Goal: Transaction & Acquisition: Purchase product/service

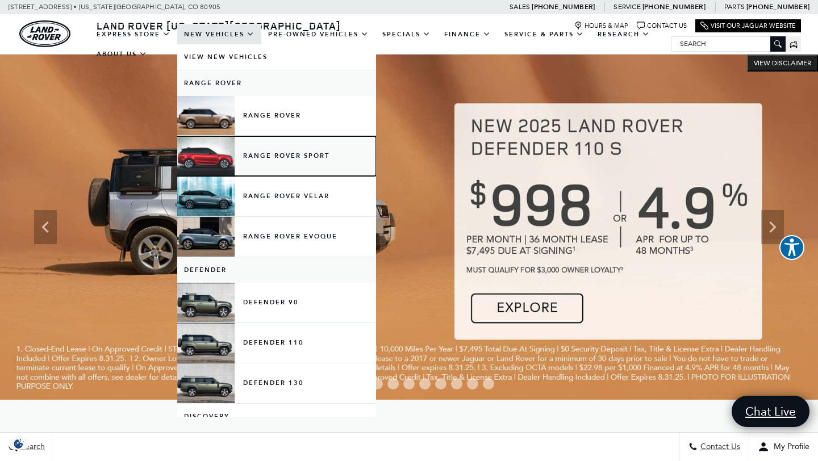
click at [297, 156] on link "Range Rover Sport" at bounding box center [276, 156] width 199 height 40
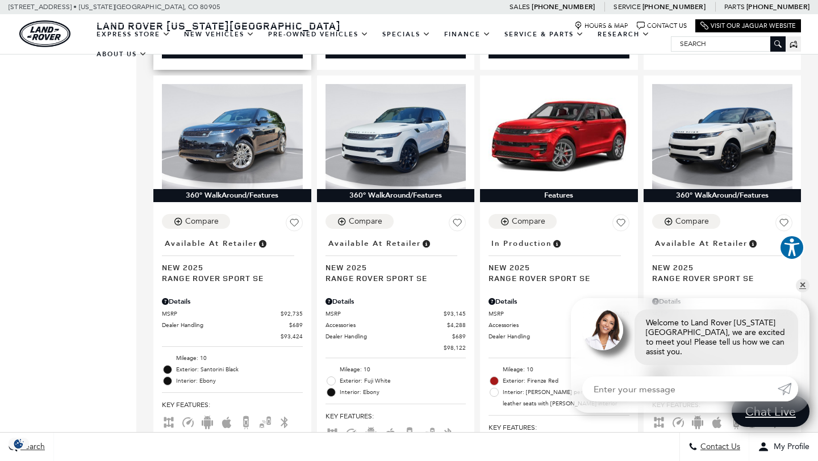
scroll to position [791, 0]
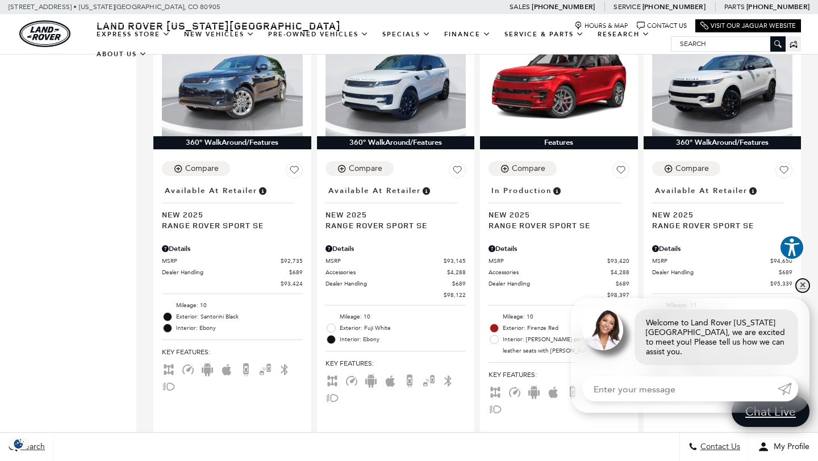
click at [802, 292] on link "✕" at bounding box center [803, 286] width 14 height 14
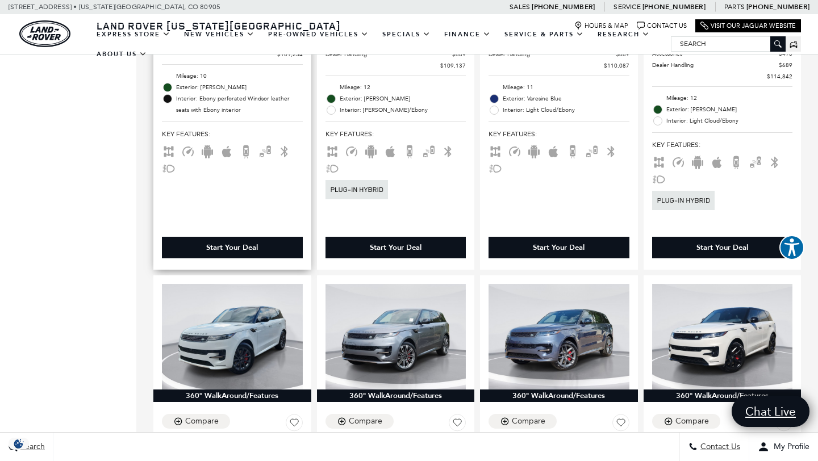
scroll to position [1144, 0]
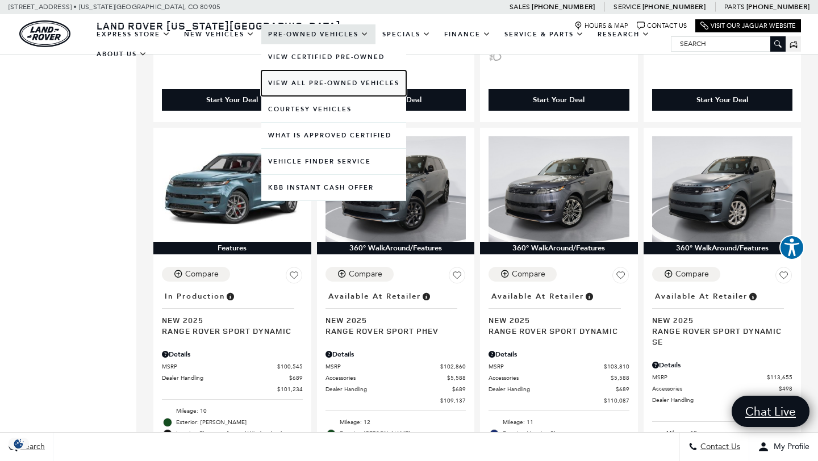
click at [342, 80] on link "View All Pre-Owned Vehicles" at bounding box center [333, 83] width 145 height 26
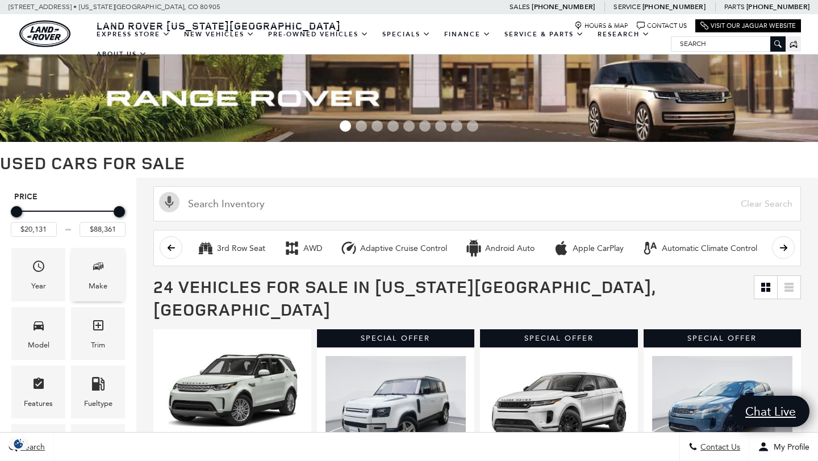
click at [94, 270] on icon "Make" at bounding box center [98, 267] width 14 height 14
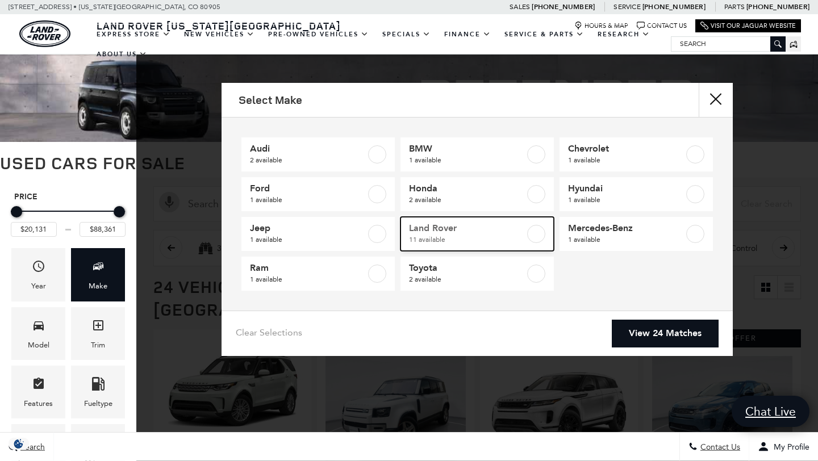
click at [436, 228] on span "Land Rover" at bounding box center [467, 228] width 116 height 11
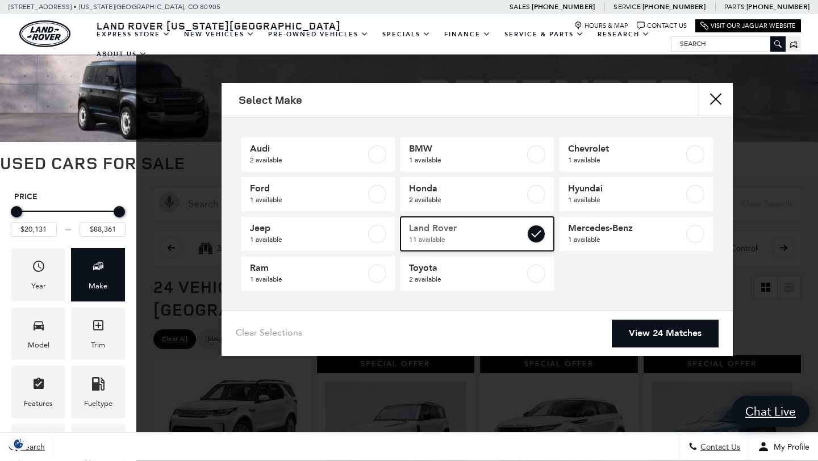
type input "$20,684"
checkbox input "true"
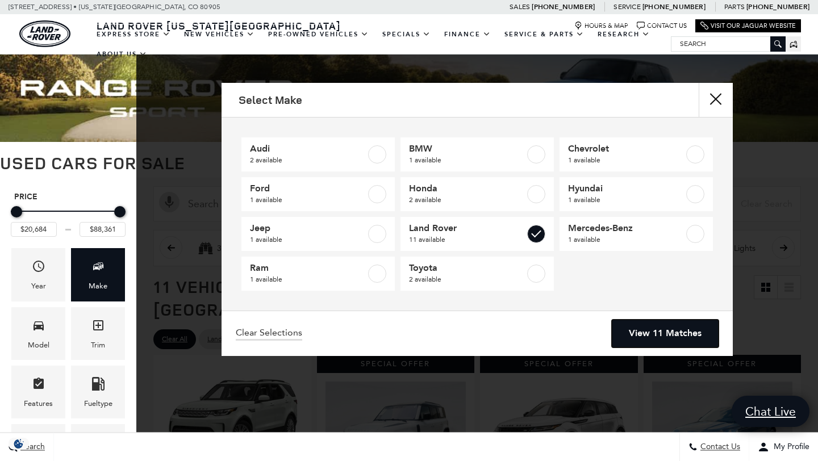
click at [652, 331] on link "View 11 Matches" at bounding box center [665, 334] width 107 height 28
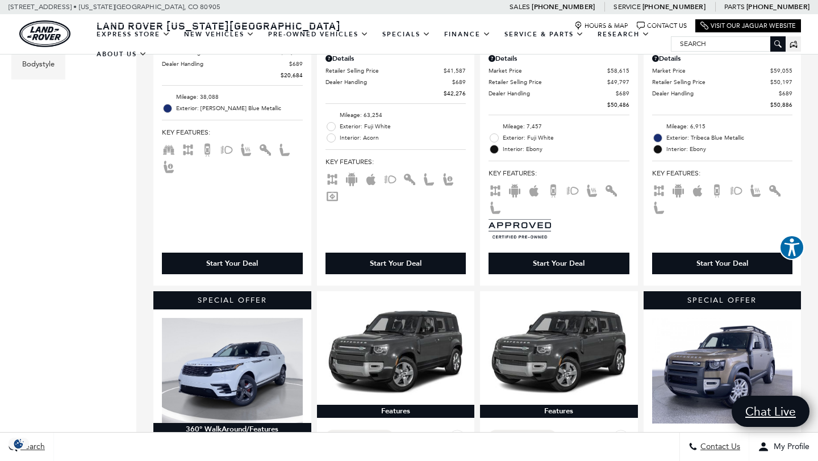
scroll to position [423, 0]
